Goal: Navigation & Orientation: Find specific page/section

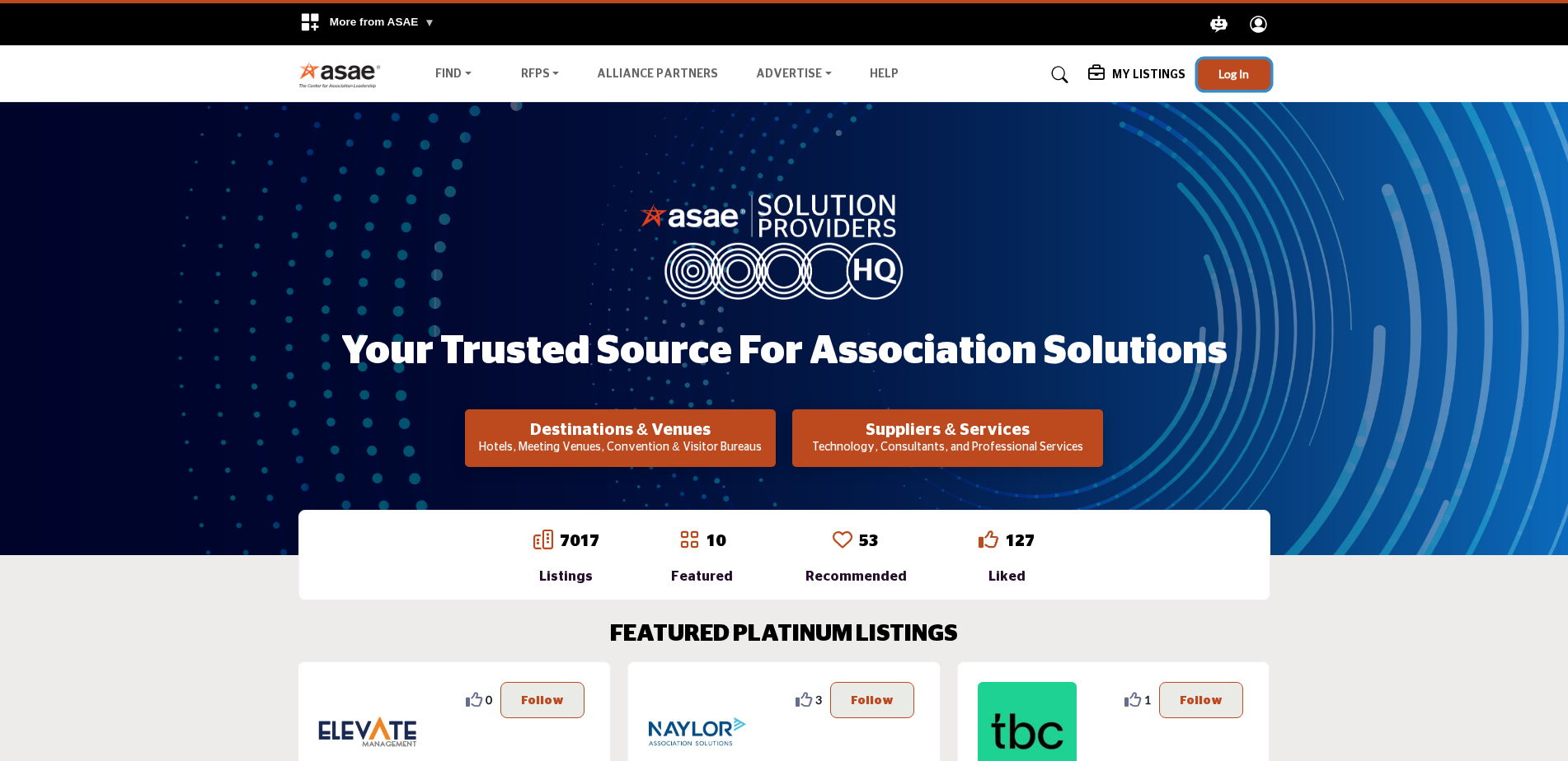
click at [1214, 70] on button "Log In" at bounding box center [1234, 74] width 72 height 30
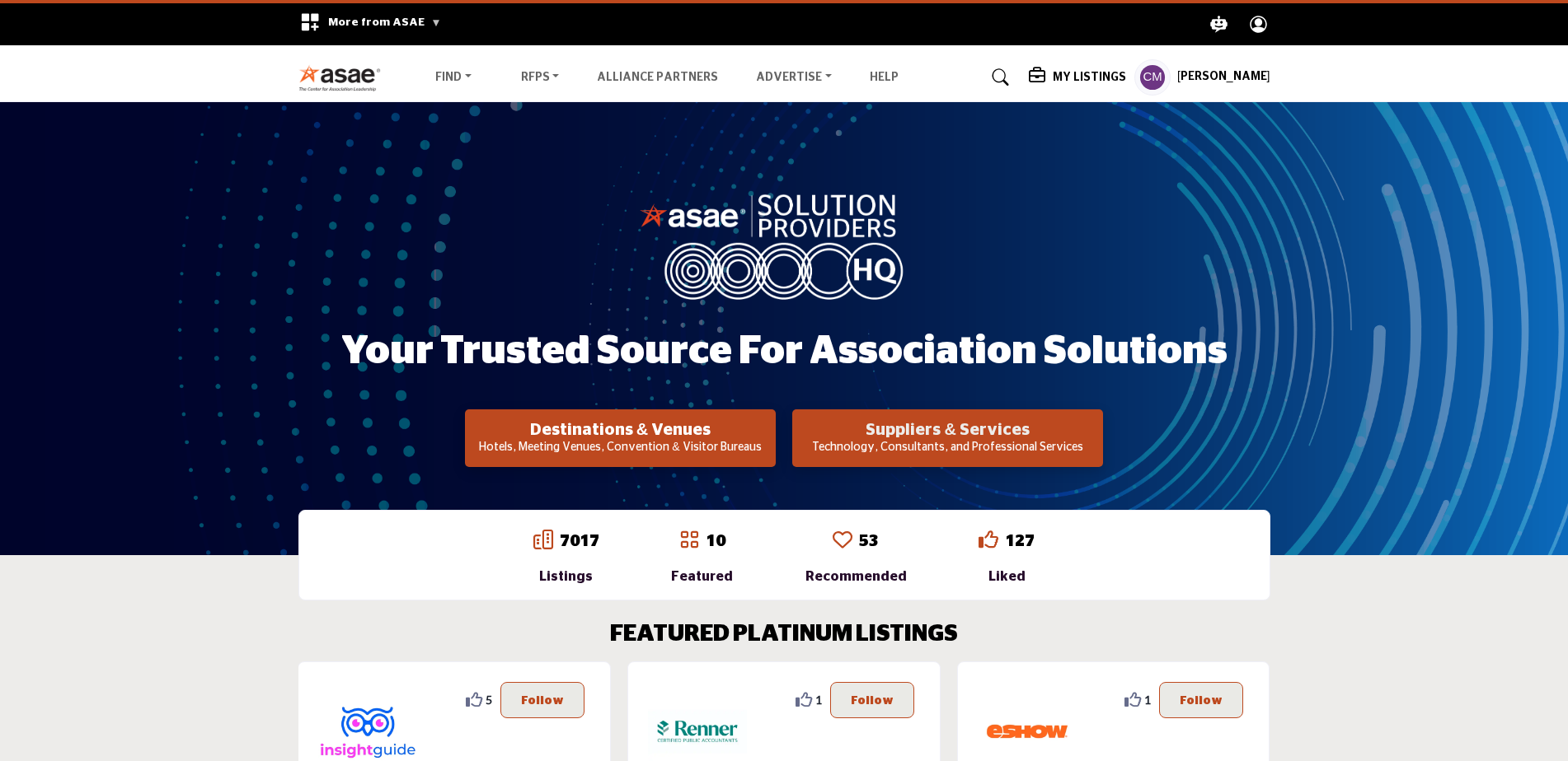
click at [953, 427] on h2 "Suppliers & Services" at bounding box center [948, 430] width 301 height 20
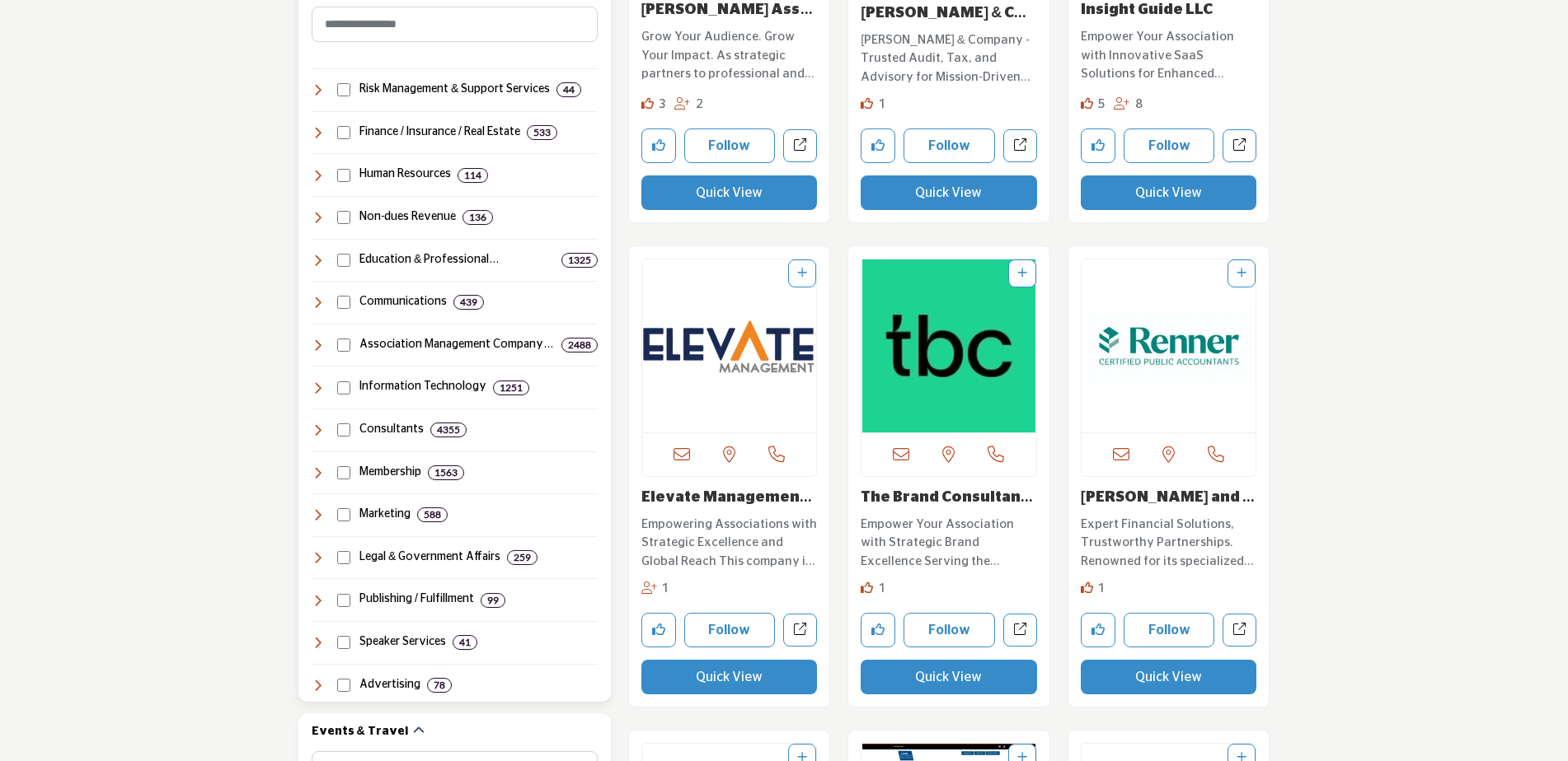
scroll to position [824, 0]
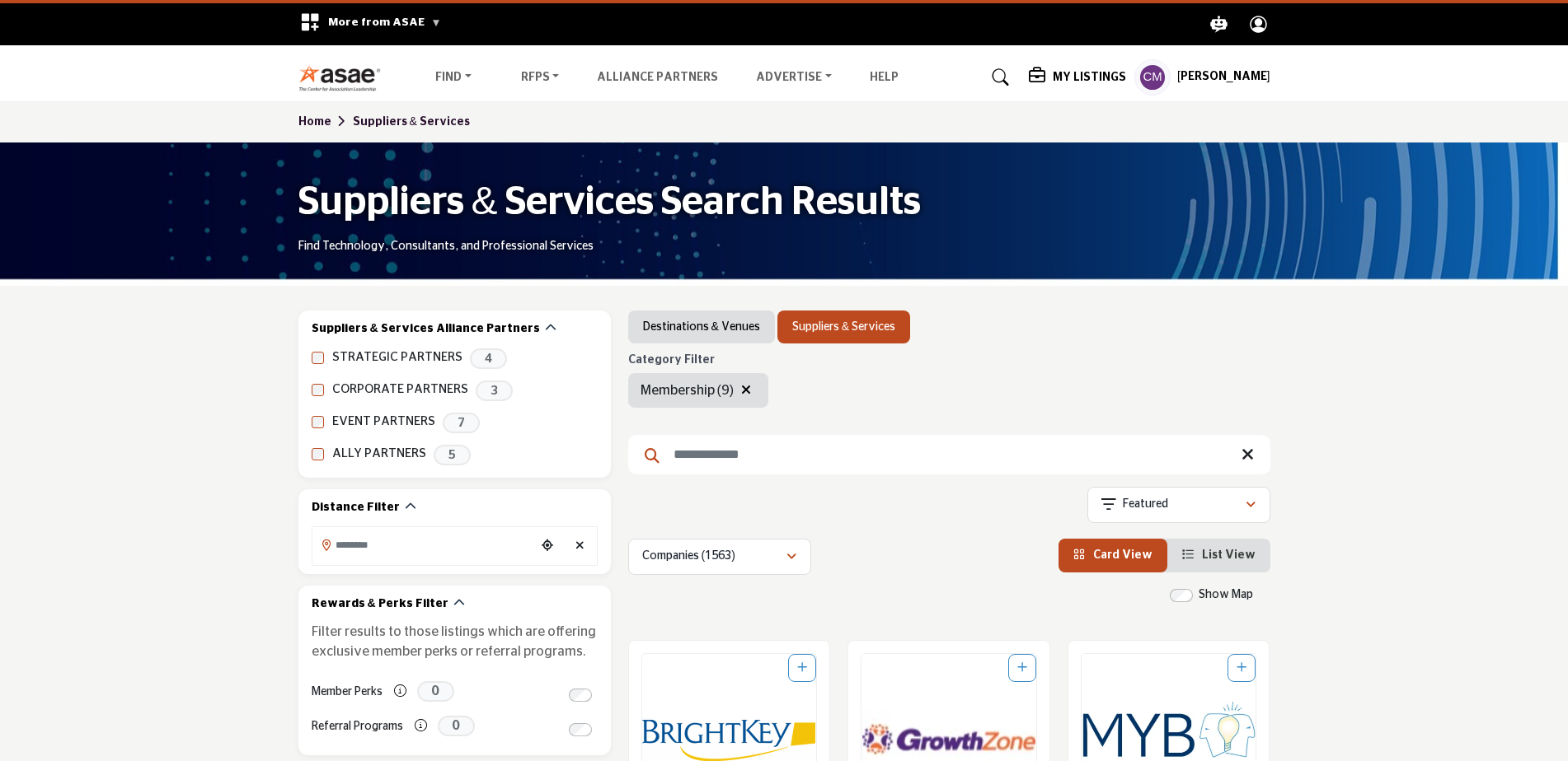
click at [1185, 77] on h5 "[PERSON_NAME]" at bounding box center [1223, 77] width 93 height 17
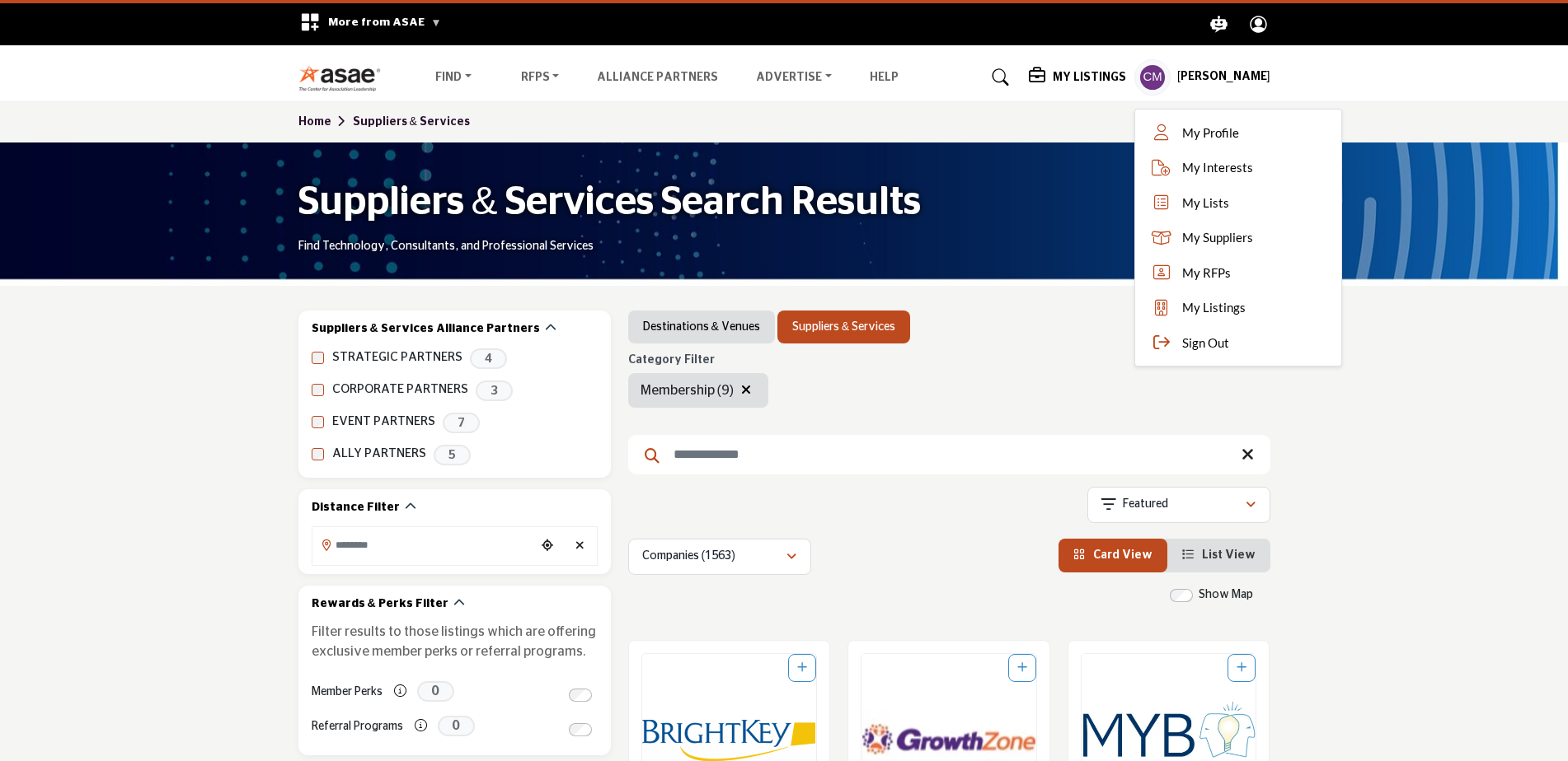
click at [1183, 344] on span "Sign Out" at bounding box center [1206, 344] width 47 height 19
